Goal: Task Accomplishment & Management: Manage account settings

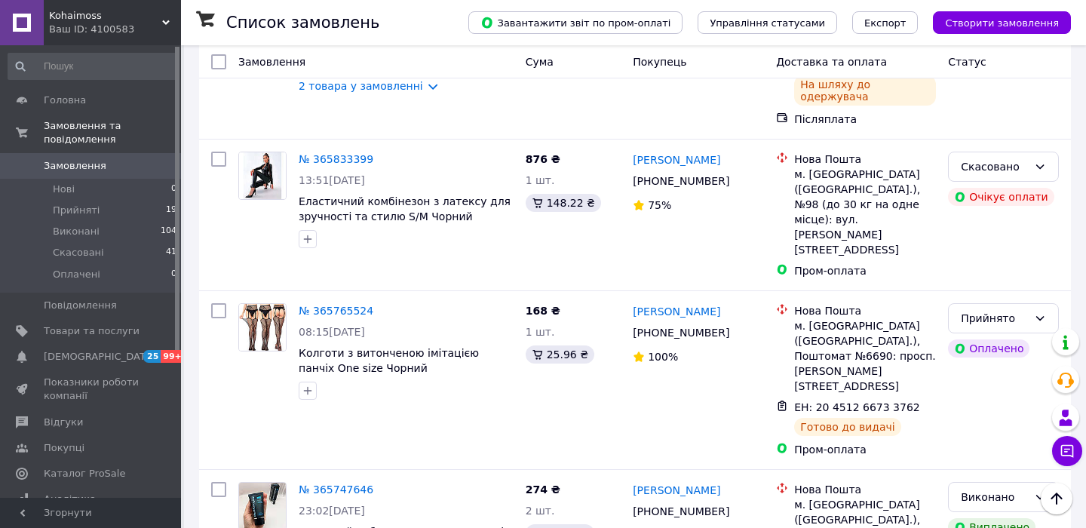
scroll to position [412, 0]
click at [98, 169] on span "Замовлення" at bounding box center [75, 166] width 63 height 14
click at [99, 221] on li "Виконані 104" at bounding box center [93, 231] width 186 height 21
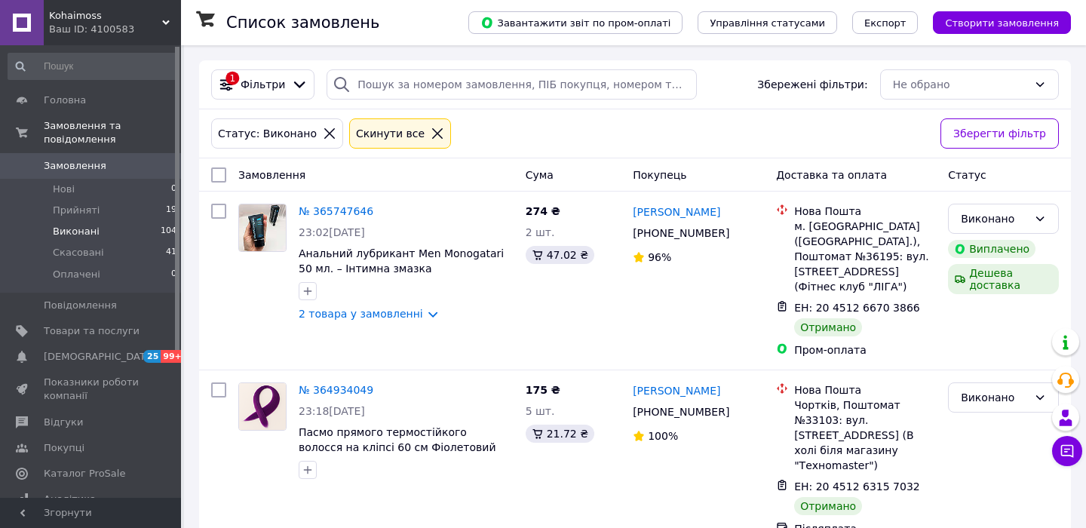
click at [96, 168] on span "Замовлення" at bounding box center [75, 166] width 63 height 14
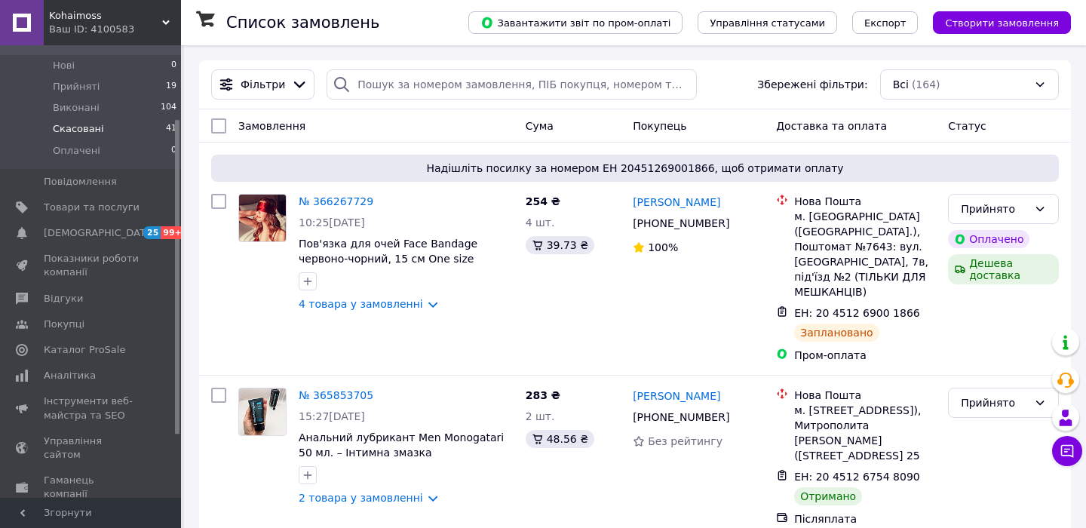
scroll to position [197, 0]
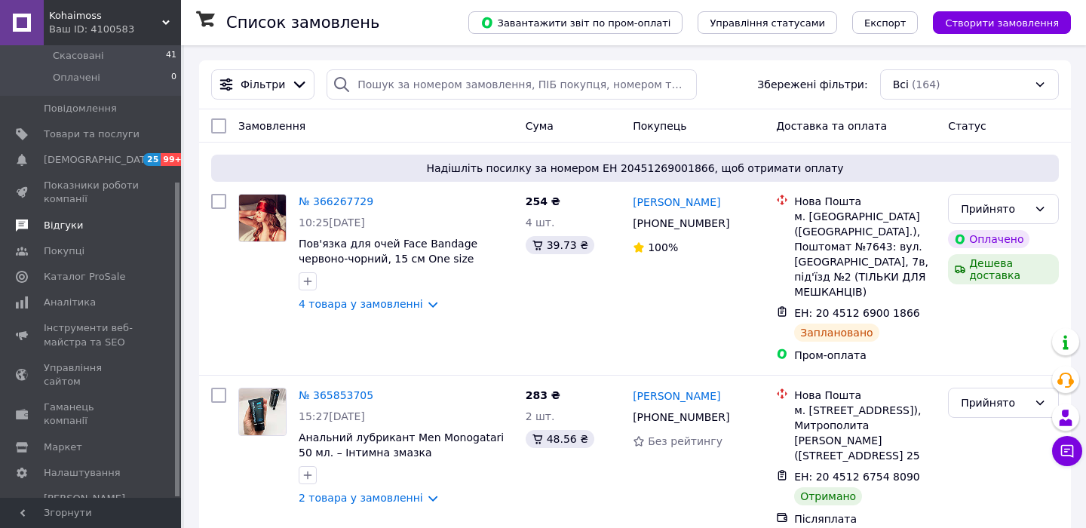
click at [85, 222] on span "Відгуки" at bounding box center [92, 226] width 96 height 14
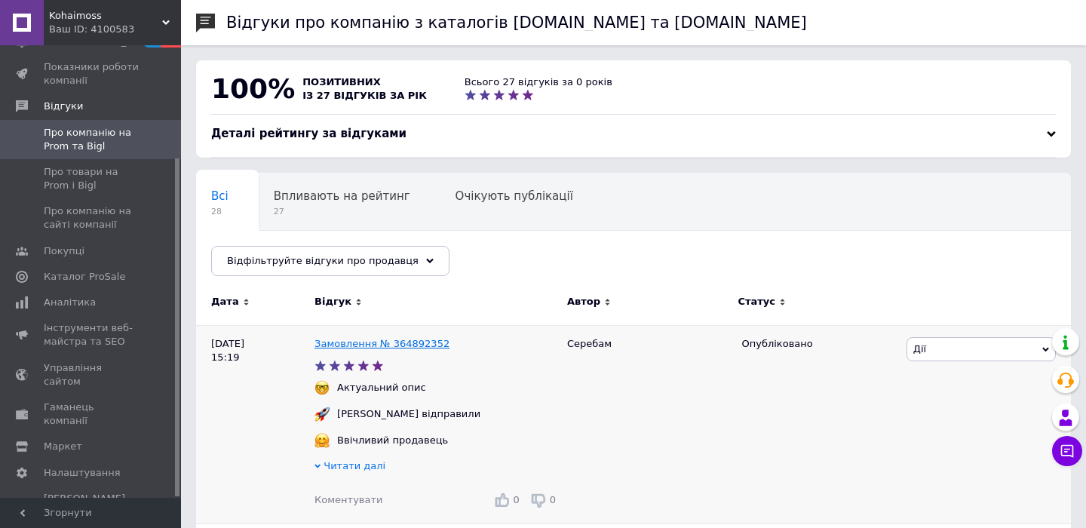
click at [365, 344] on link "Замовлення № 364892352" at bounding box center [381, 343] width 135 height 11
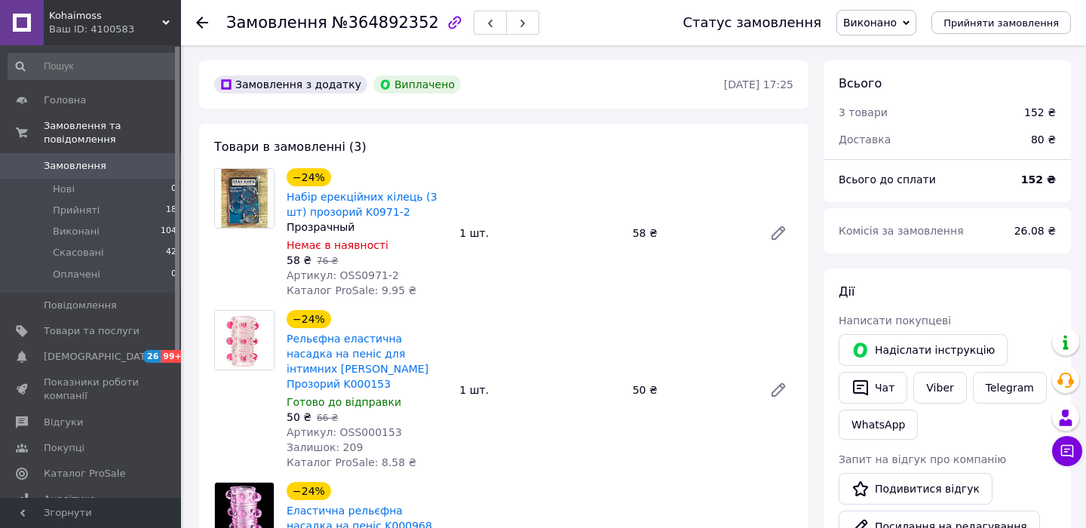
click at [101, 171] on span "Замовлення" at bounding box center [75, 166] width 63 height 14
